Goal: Navigation & Orientation: Find specific page/section

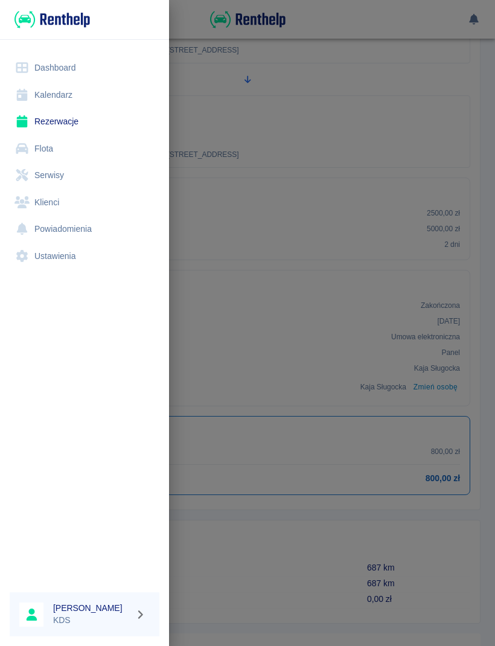
click at [75, 97] on link "Kalendarz" at bounding box center [85, 95] width 150 height 27
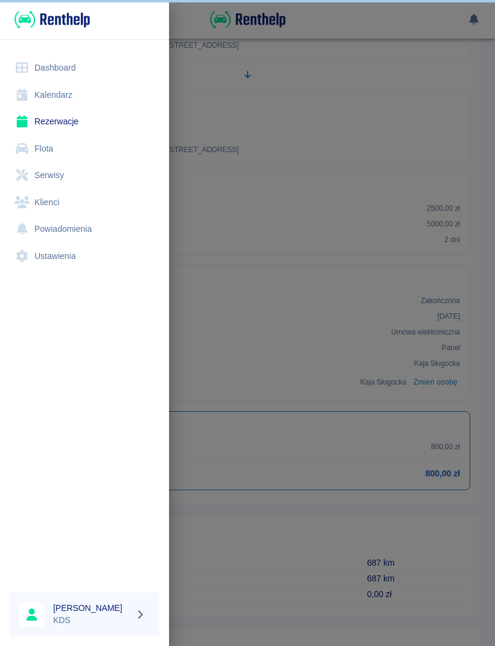
scroll to position [210, 0]
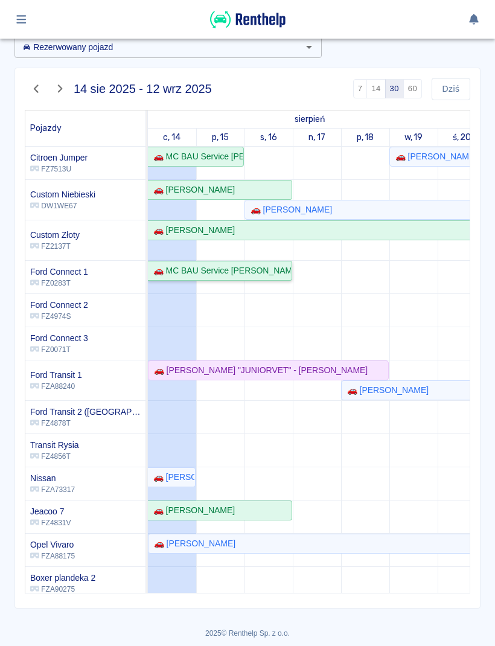
click at [287, 276] on div "🚗 MC BAU Service [PERSON_NAME] - [PERSON_NAME]" at bounding box center [220, 270] width 142 height 13
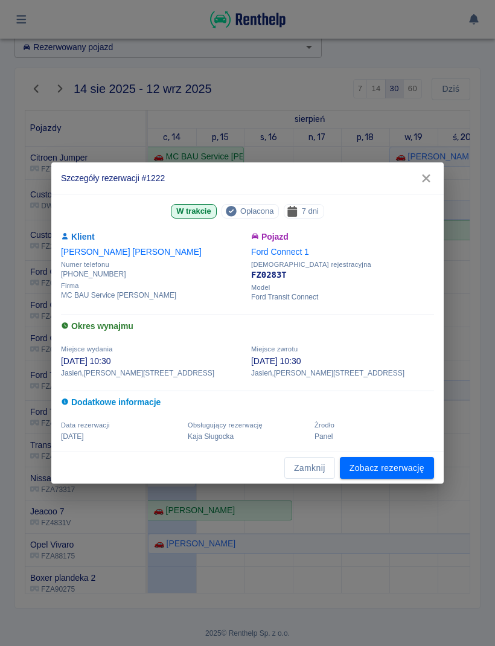
click at [399, 478] on link "Zobacz rezerwację" at bounding box center [387, 468] width 94 height 22
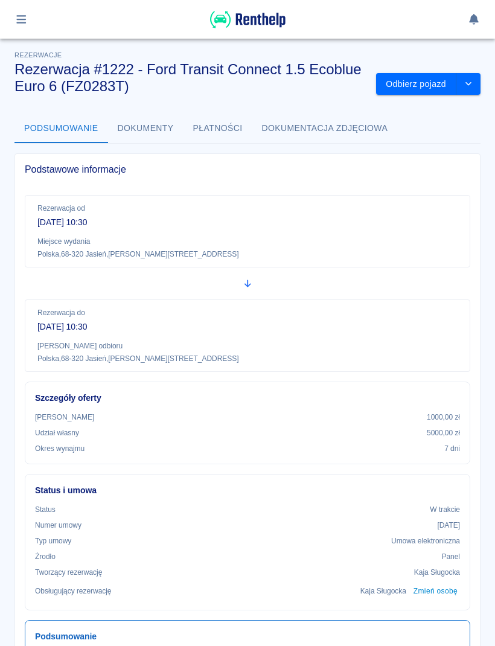
scroll to position [-1, 0]
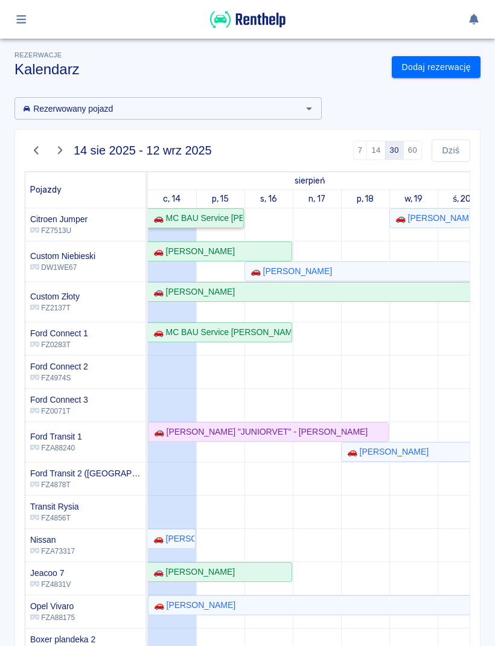
click at [235, 214] on div "🚗 MC BAU Service [PERSON_NAME] - [PERSON_NAME]" at bounding box center [196, 218] width 94 height 13
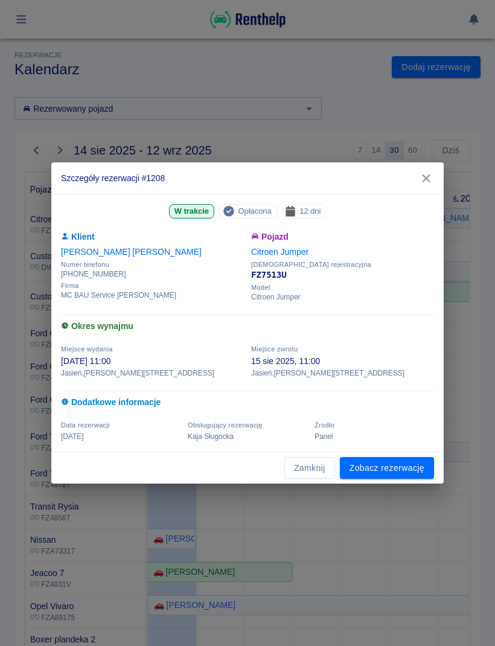
click at [391, 468] on link "Zobacz rezerwację" at bounding box center [387, 468] width 94 height 22
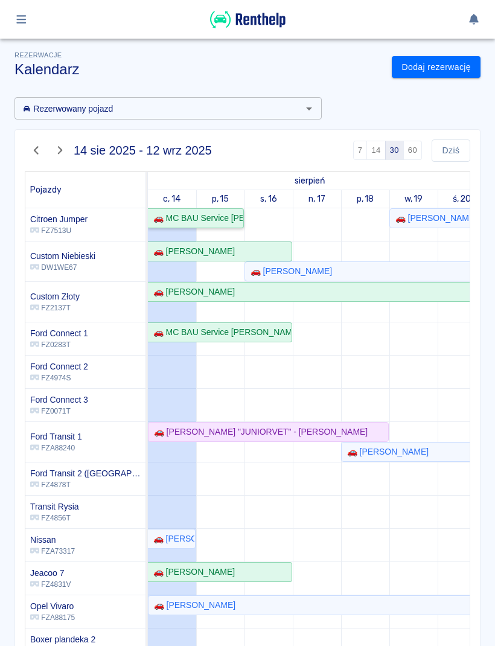
click at [238, 219] on div "🚗 MC BAU Service [PERSON_NAME] - [PERSON_NAME]" at bounding box center [196, 218] width 94 height 13
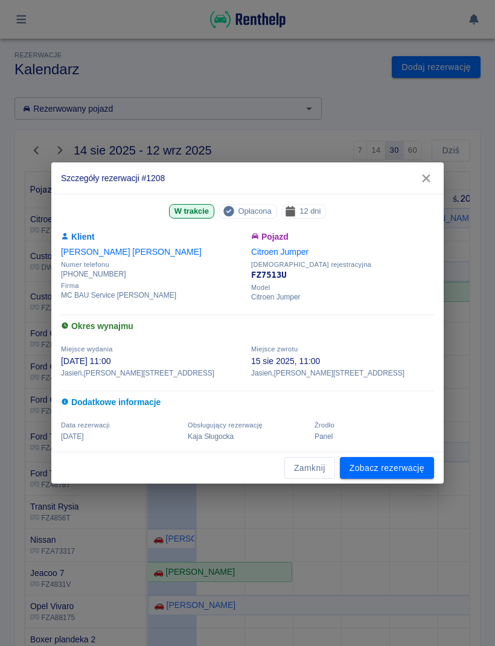
click at [423, 467] on link "Zobacz rezerwację" at bounding box center [387, 468] width 94 height 22
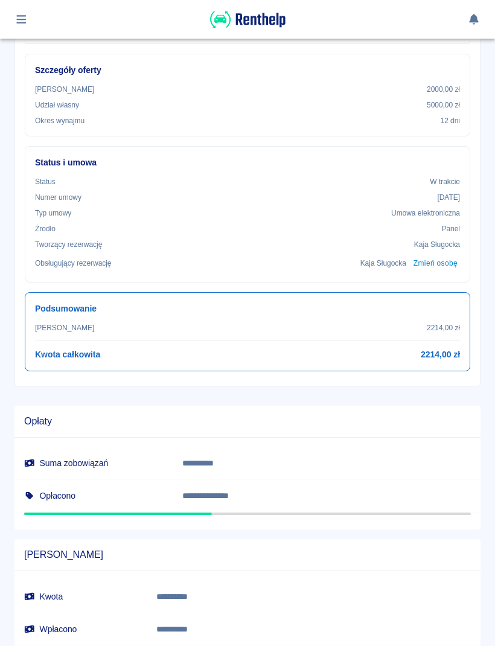
scroll to position [330, 0]
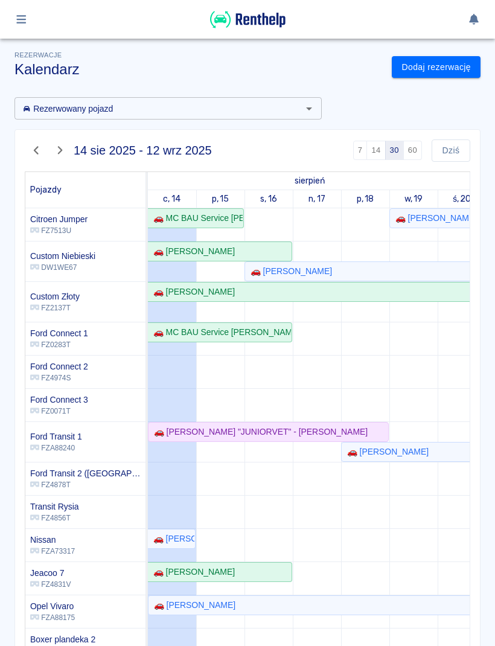
click at [414, 153] on button "60" at bounding box center [412, 150] width 19 height 19
click at [30, 24] on button "button" at bounding box center [22, 19] width 24 height 21
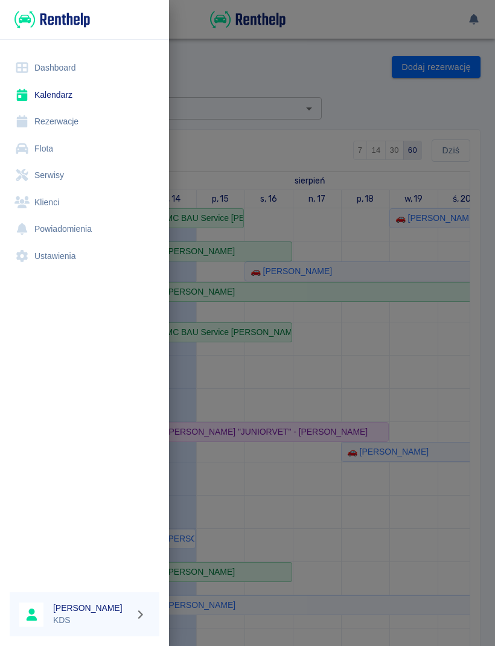
click at [60, 147] on link "Flota" at bounding box center [85, 148] width 150 height 27
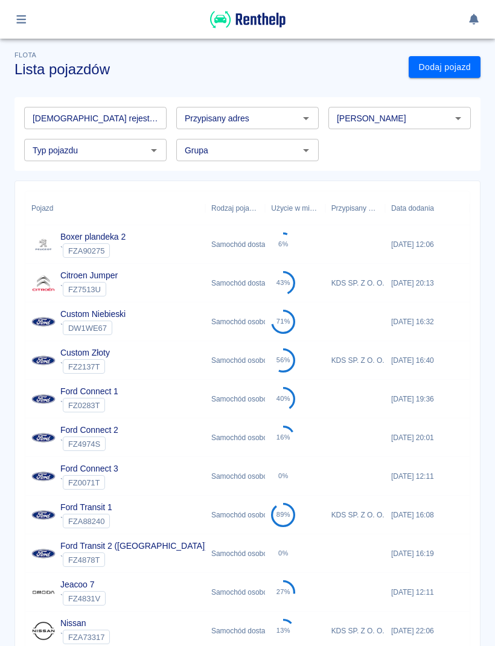
click at [274, 119] on input "Przypisany adres" at bounding box center [237, 117] width 115 height 15
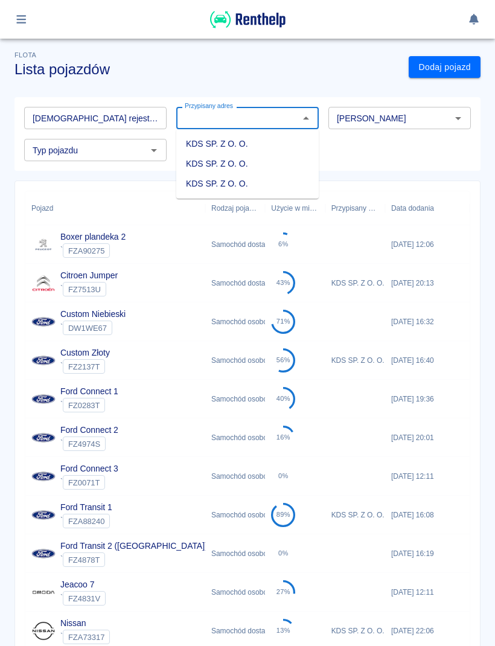
click at [293, 77] on h3 "Lista pojazdów" at bounding box center [206, 69] width 385 height 17
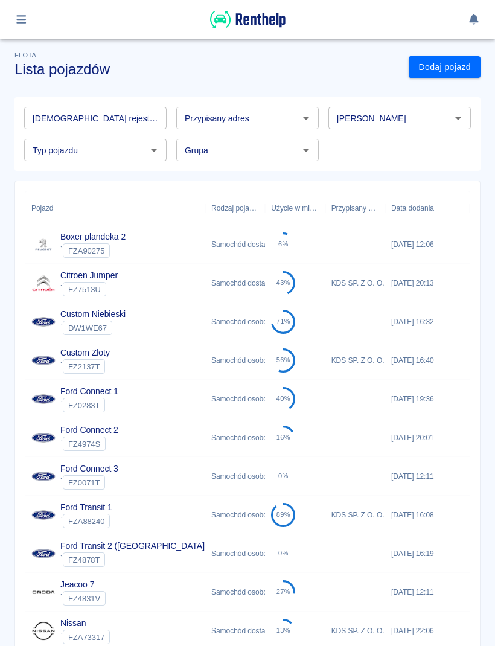
click at [150, 154] on icon "Otwórz" at bounding box center [154, 150] width 14 height 14
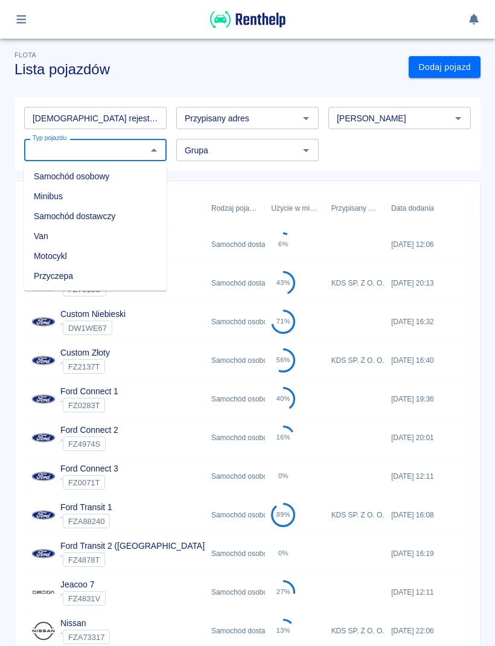
click at [281, 78] on div "Flota Lista pojazdów Dodaj pojazd Tablica rejestracyjna Tablica rejestracyjna P…" at bounding box center [247, 484] width 495 height 891
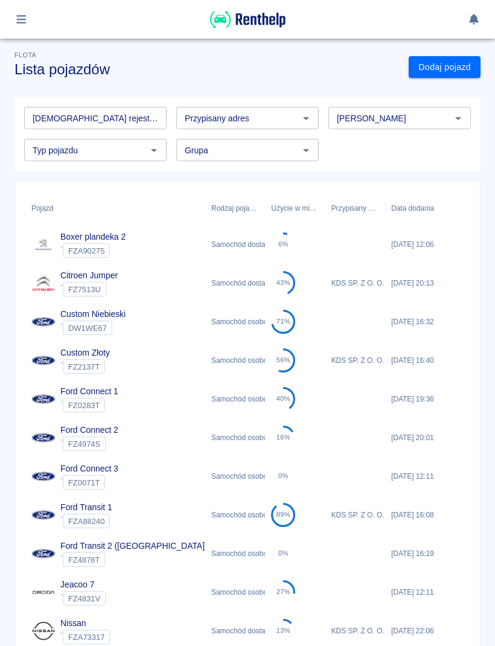
click at [30, 25] on button "button" at bounding box center [22, 19] width 24 height 21
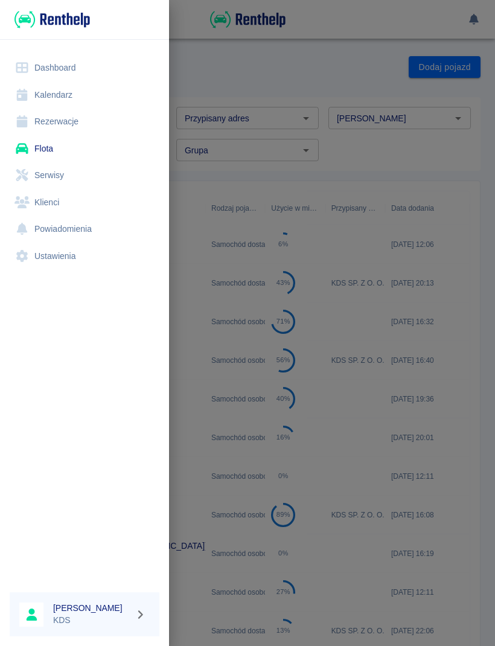
click at [72, 125] on link "Rezerwacje" at bounding box center [85, 121] width 150 height 27
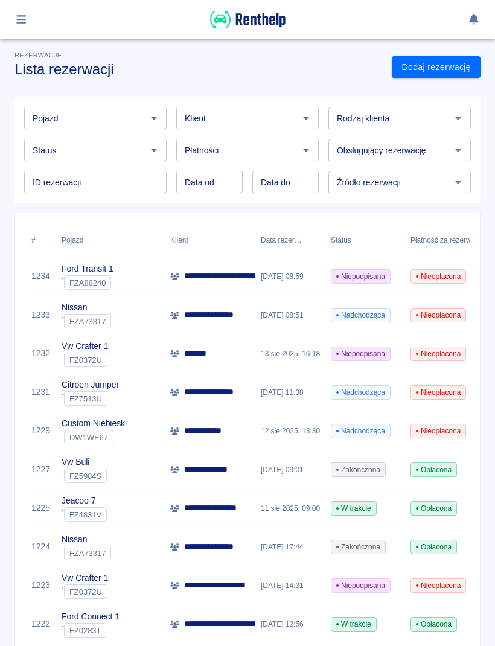
click at [304, 123] on icon "Otwórz" at bounding box center [306, 118] width 14 height 14
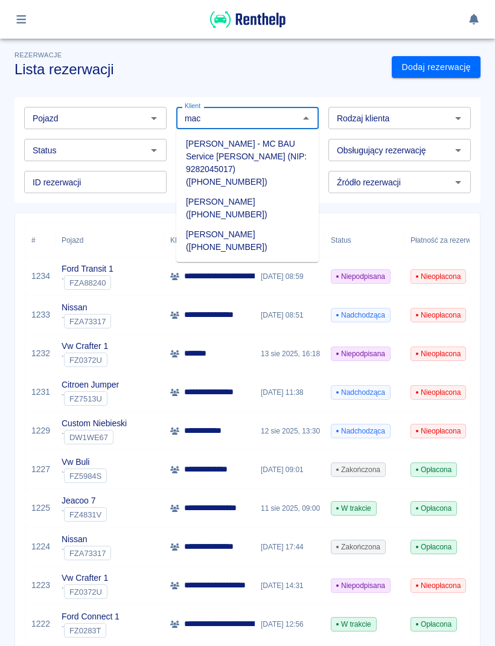
click at [275, 154] on li "[PERSON_NAME] - MC BAU Service [PERSON_NAME] (NIP: 9282045017) ([PHONE_NUMBER])" at bounding box center [247, 163] width 142 height 58
type input "[PERSON_NAME] - MC BAU Service [PERSON_NAME] (NIP: 9282045017) ([PHONE_NUMBER])"
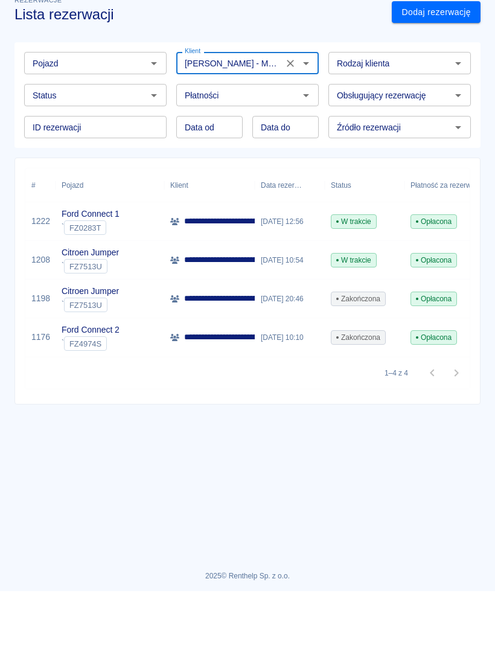
click at [292, 257] on div "[DATE] 12:56" at bounding box center [290, 276] width 70 height 39
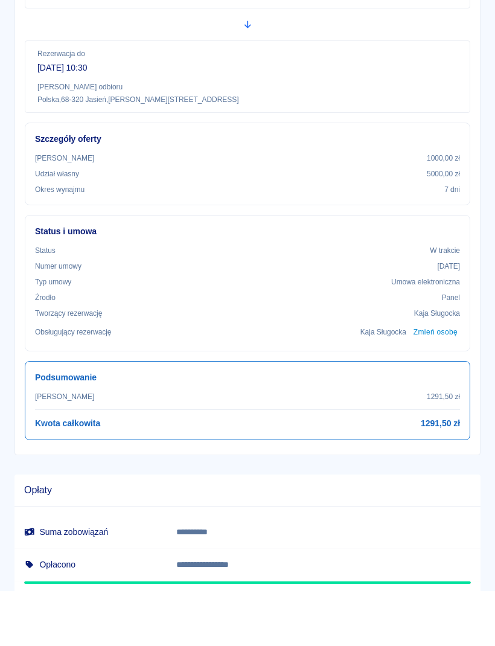
scroll to position [203, 0]
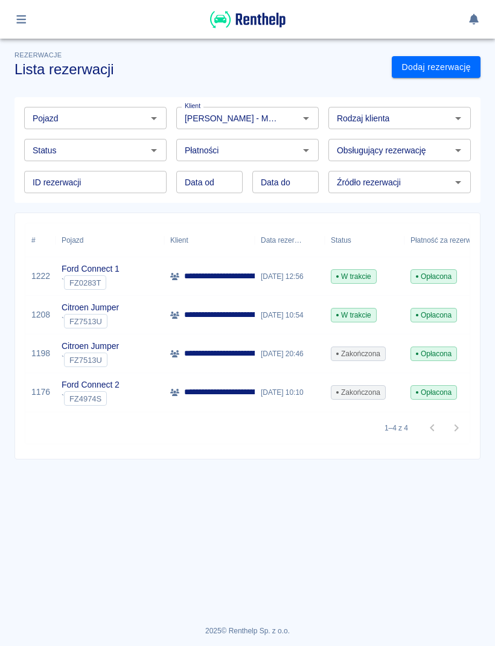
click at [295, 355] on div "[DATE] 20:46" at bounding box center [290, 353] width 70 height 39
click at [292, 316] on div "[DATE] 10:54" at bounding box center [290, 315] width 70 height 39
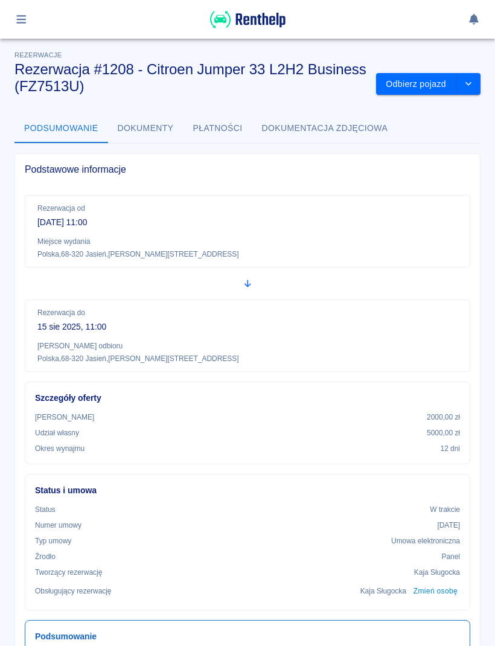
click at [27, 27] on button "button" at bounding box center [22, 19] width 24 height 21
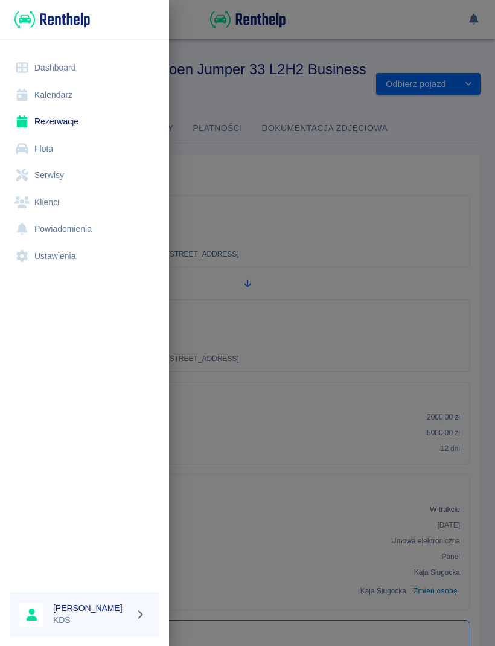
click at [62, 102] on link "Kalendarz" at bounding box center [85, 95] width 150 height 27
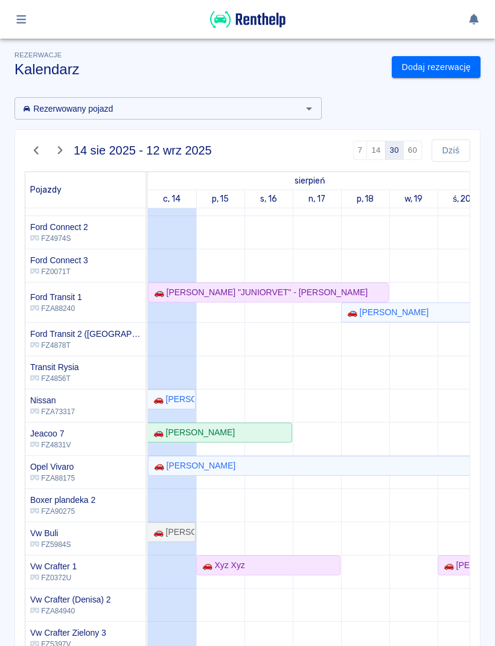
scroll to position [140, -1]
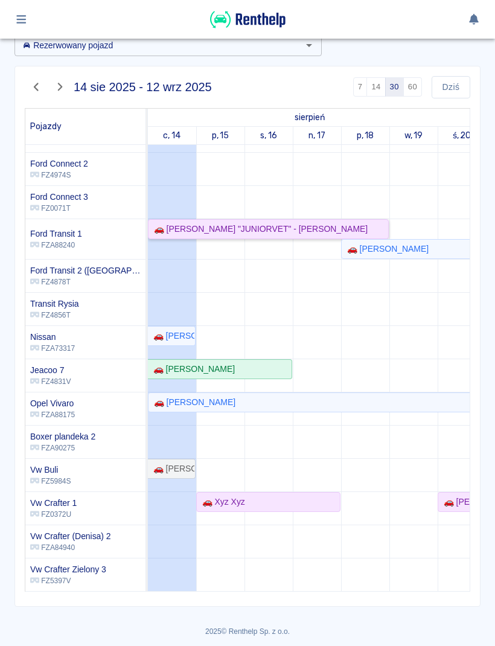
click at [297, 235] on link "🚗 [PERSON_NAME] "JUNIORVET" - [PERSON_NAME]" at bounding box center [268, 229] width 241 height 20
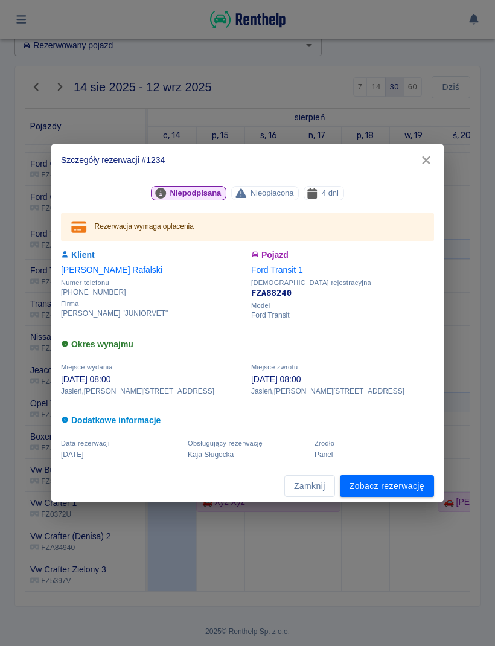
click at [400, 494] on link "Zobacz rezerwację" at bounding box center [387, 486] width 94 height 22
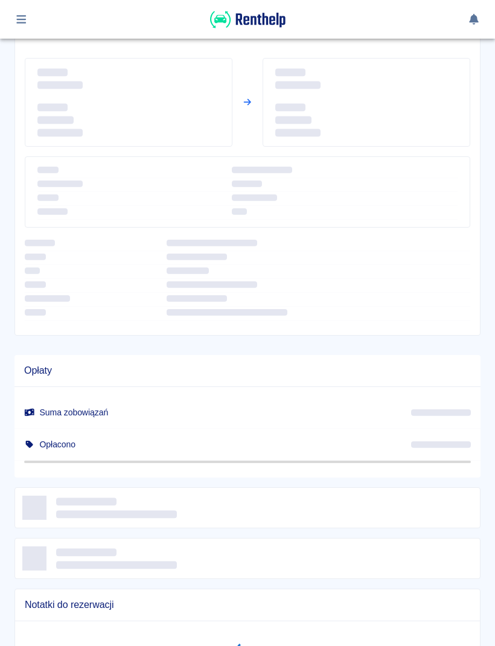
scroll to position [121, 0]
